Goal: Information Seeking & Learning: Compare options

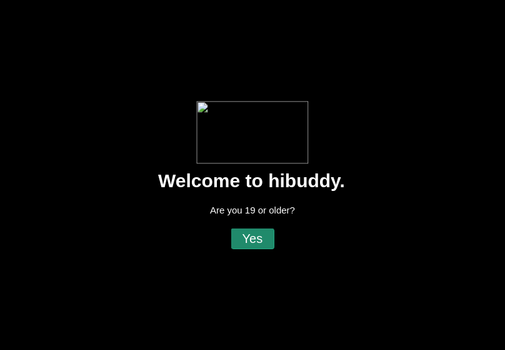
click at [241, 241] on flt-glass-pane at bounding box center [252, 175] width 505 height 350
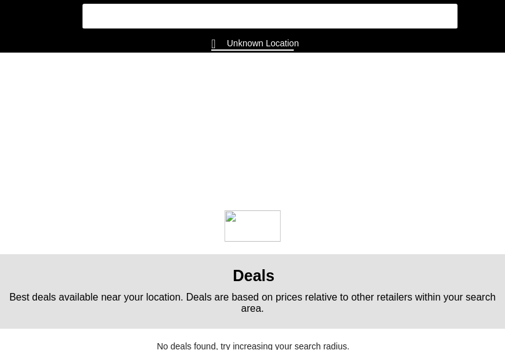
click at [284, 53] on flt-glass-pane at bounding box center [252, 175] width 505 height 350
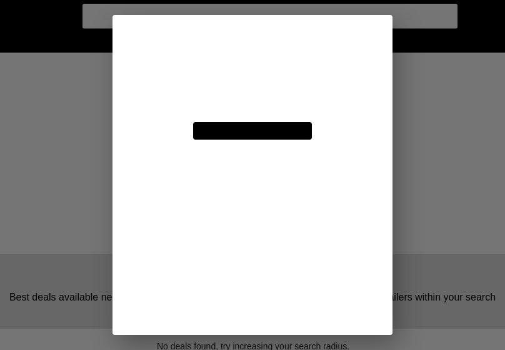
click at [268, 44] on flt-glass-pane at bounding box center [252, 175] width 505 height 350
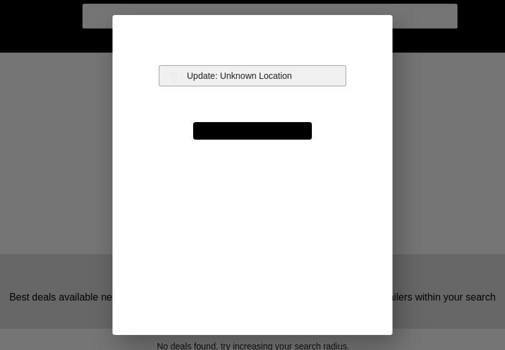
click at [268, 79] on flt-glass-pane at bounding box center [252, 175] width 505 height 350
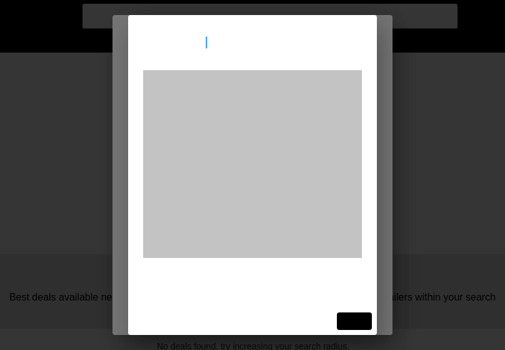
type input "[STREET_ADDRESS]"
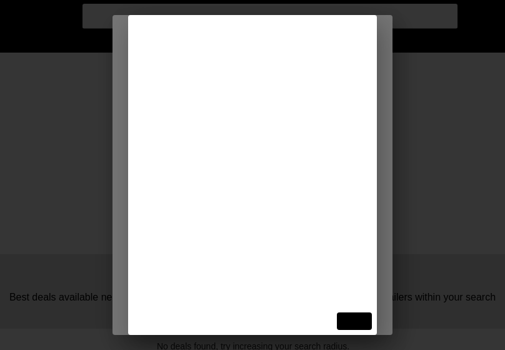
click at [258, 91] on flt-glass-pane at bounding box center [252, 175] width 505 height 350
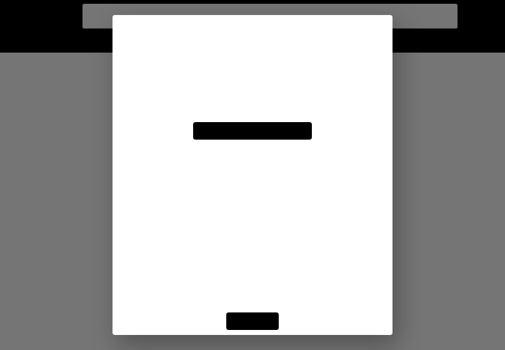
click at [256, 313] on flt-glass-pane at bounding box center [252, 175] width 505 height 350
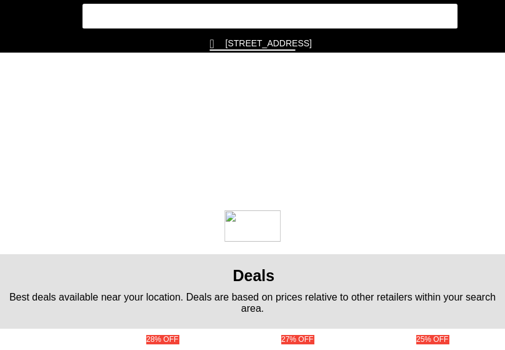
click at [251, 317] on flt-glass-pane at bounding box center [252, 175] width 505 height 350
click at [18, 15] on flt-glass-pane at bounding box center [252, 175] width 505 height 350
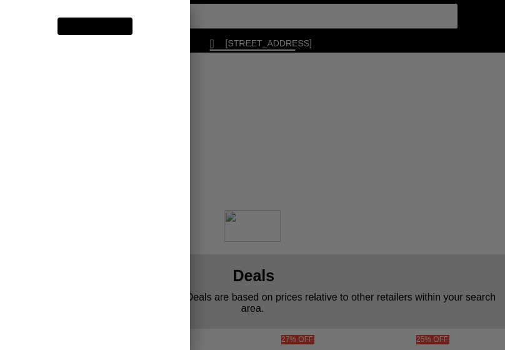
click at [49, 171] on flt-glass-pane at bounding box center [252, 175] width 505 height 350
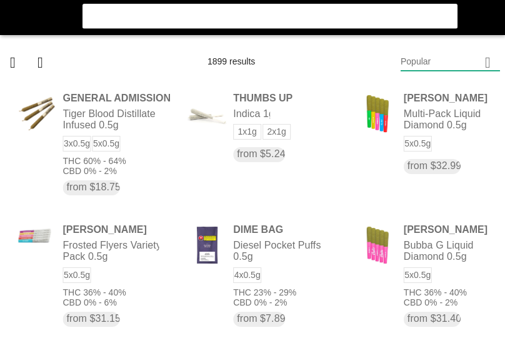
click at [418, 65] on flt-glass-pane at bounding box center [252, 175] width 505 height 350
click at [403, 271] on flt-glass-pane at bounding box center [252, 175] width 505 height 350
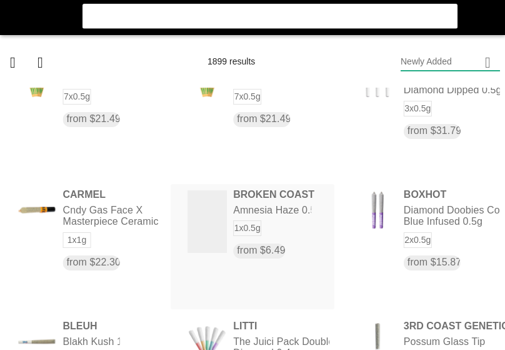
click at [248, 227] on flt-glass-pane at bounding box center [252, 175] width 505 height 350
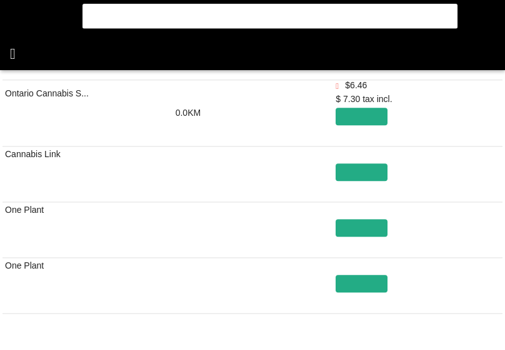
click at [18, 49] on flt-glass-pane at bounding box center [252, 175] width 505 height 350
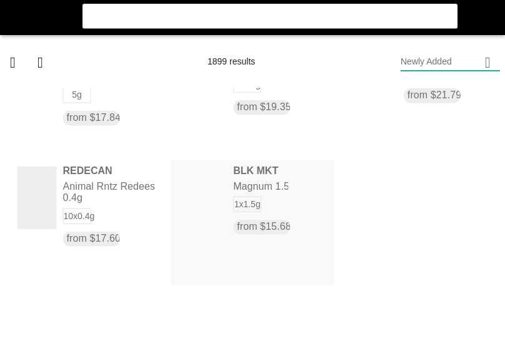
click at [305, 198] on flt-glass-pane at bounding box center [252, 175] width 505 height 350
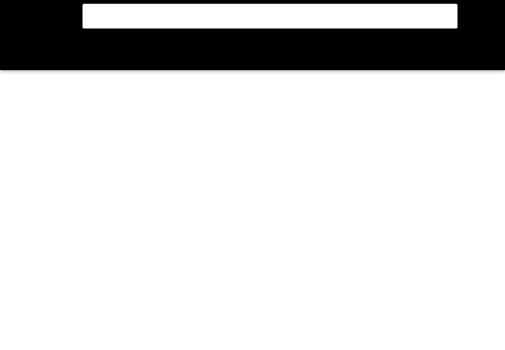
drag, startPoint x: 305, startPoint y: 198, endPoint x: 11, endPoint y: 52, distance: 327.8
click at [11, 52] on flt-glass-pane at bounding box center [252, 175] width 505 height 350
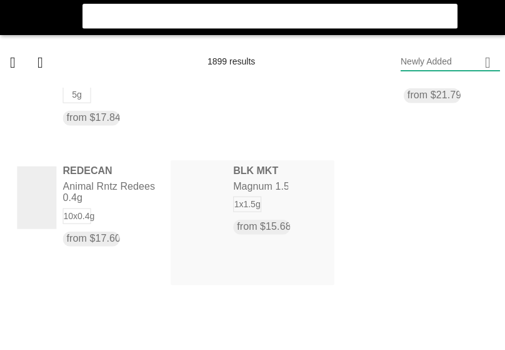
click at [256, 228] on flt-glass-pane at bounding box center [252, 175] width 505 height 350
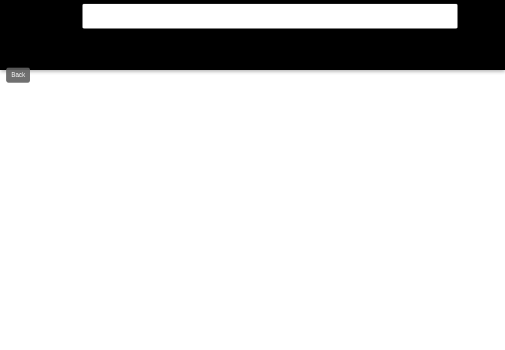
click at [21, 44] on flt-glass-pane at bounding box center [252, 175] width 505 height 350
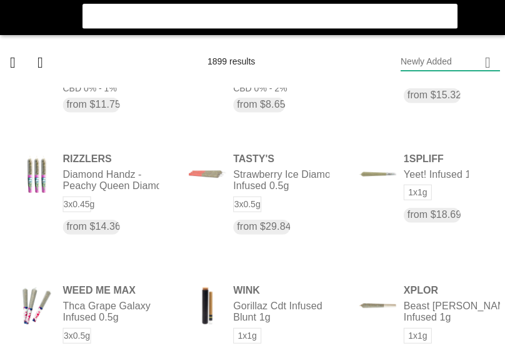
click at [463, 59] on flt-glass-pane at bounding box center [252, 175] width 505 height 350
click at [444, 84] on flt-glass-pane at bounding box center [252, 175] width 505 height 350
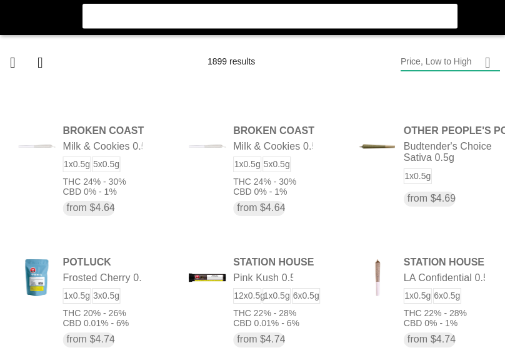
click at [258, 173] on flt-glass-pane at bounding box center [252, 175] width 505 height 350
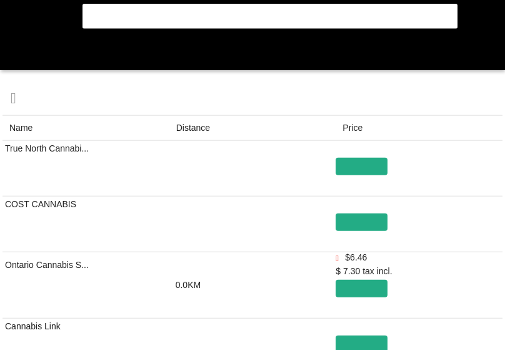
click at [193, 119] on flt-glass-pane at bounding box center [252, 175] width 505 height 350
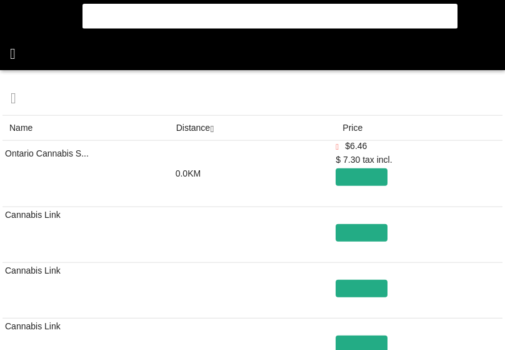
click at [8, 49] on flt-glass-pane at bounding box center [252, 175] width 505 height 350
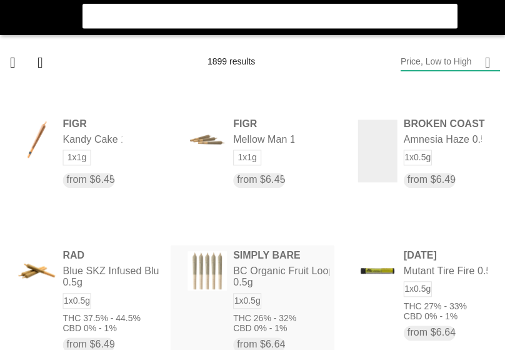
click at [283, 283] on flt-glass-pane at bounding box center [252, 175] width 505 height 350
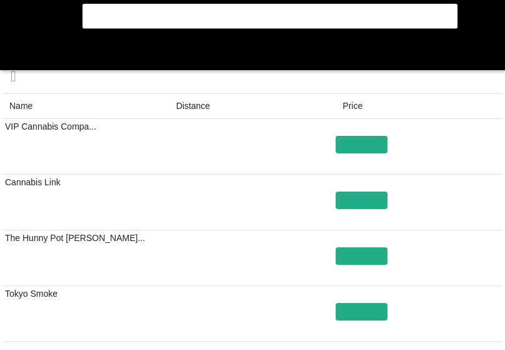
click at [189, 99] on flt-glass-pane at bounding box center [252, 175] width 505 height 350
click at [16, 56] on flt-glass-pane at bounding box center [252, 175] width 505 height 350
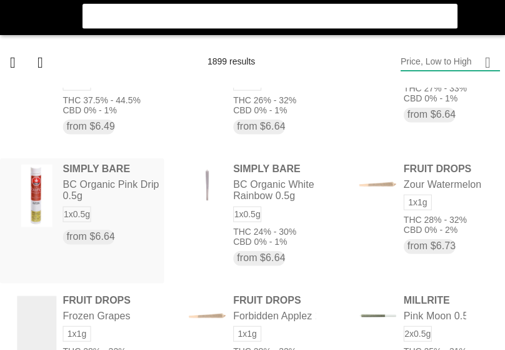
click at [109, 191] on flt-glass-pane at bounding box center [252, 175] width 505 height 350
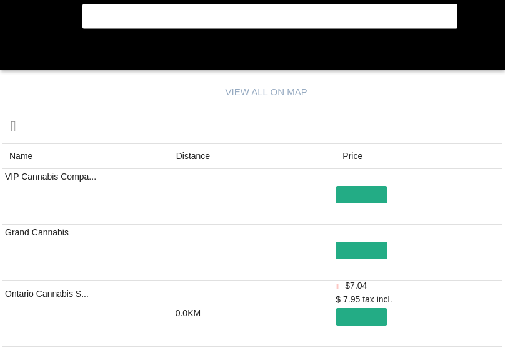
drag, startPoint x: 197, startPoint y: 167, endPoint x: 188, endPoint y: 151, distance: 17.9
click at [188, 151] on flt-glass-pane at bounding box center [252, 175] width 505 height 350
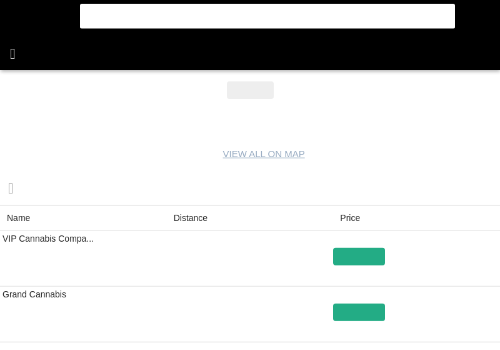
click at [22, 55] on flt-glass-pane at bounding box center [250, 175] width 500 height 350
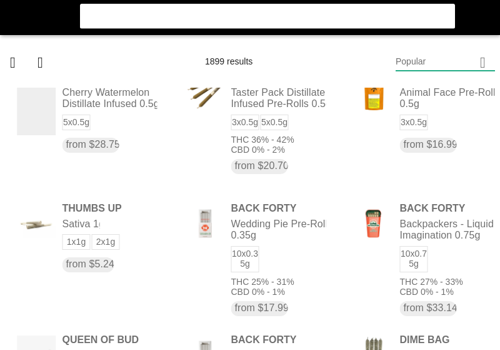
click at [440, 61] on flt-glass-pane at bounding box center [250, 175] width 500 height 350
click at [408, 89] on flt-glass-pane at bounding box center [250, 175] width 500 height 350
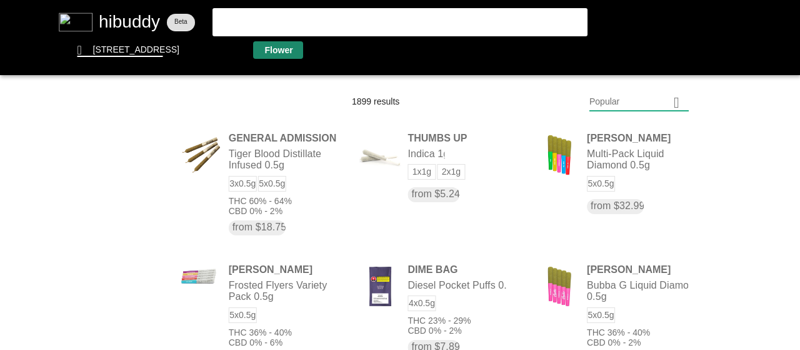
click at [272, 54] on flt-glass-pane at bounding box center [400, 175] width 800 height 350
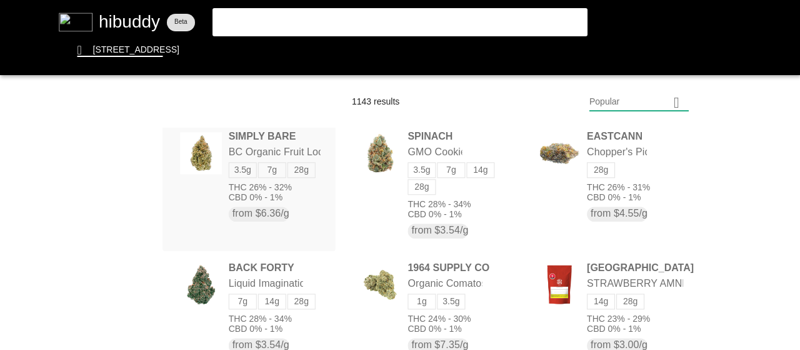
click at [226, 235] on flt-glass-pane at bounding box center [400, 175] width 800 height 350
